Goal: Task Accomplishment & Management: Use online tool/utility

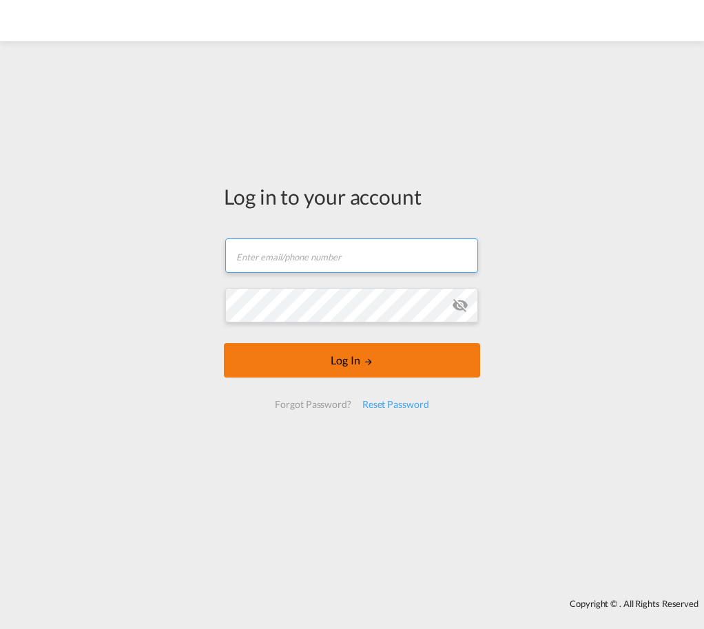
type input "[EMAIL_ADDRESS][DOMAIN_NAME]"
click at [344, 361] on button "Log In" at bounding box center [352, 360] width 256 height 34
